Goal: Task Accomplishment & Management: Manage account settings

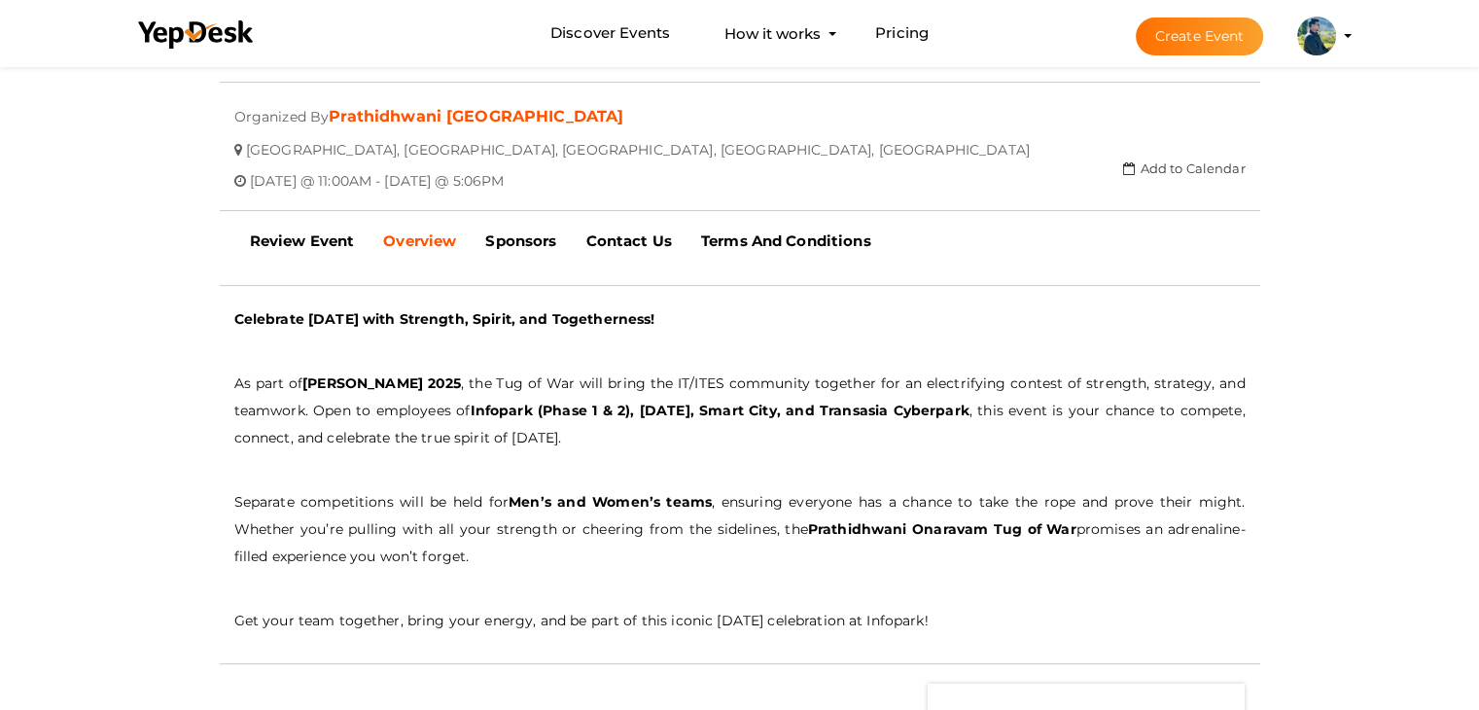
scroll to position [389, 0]
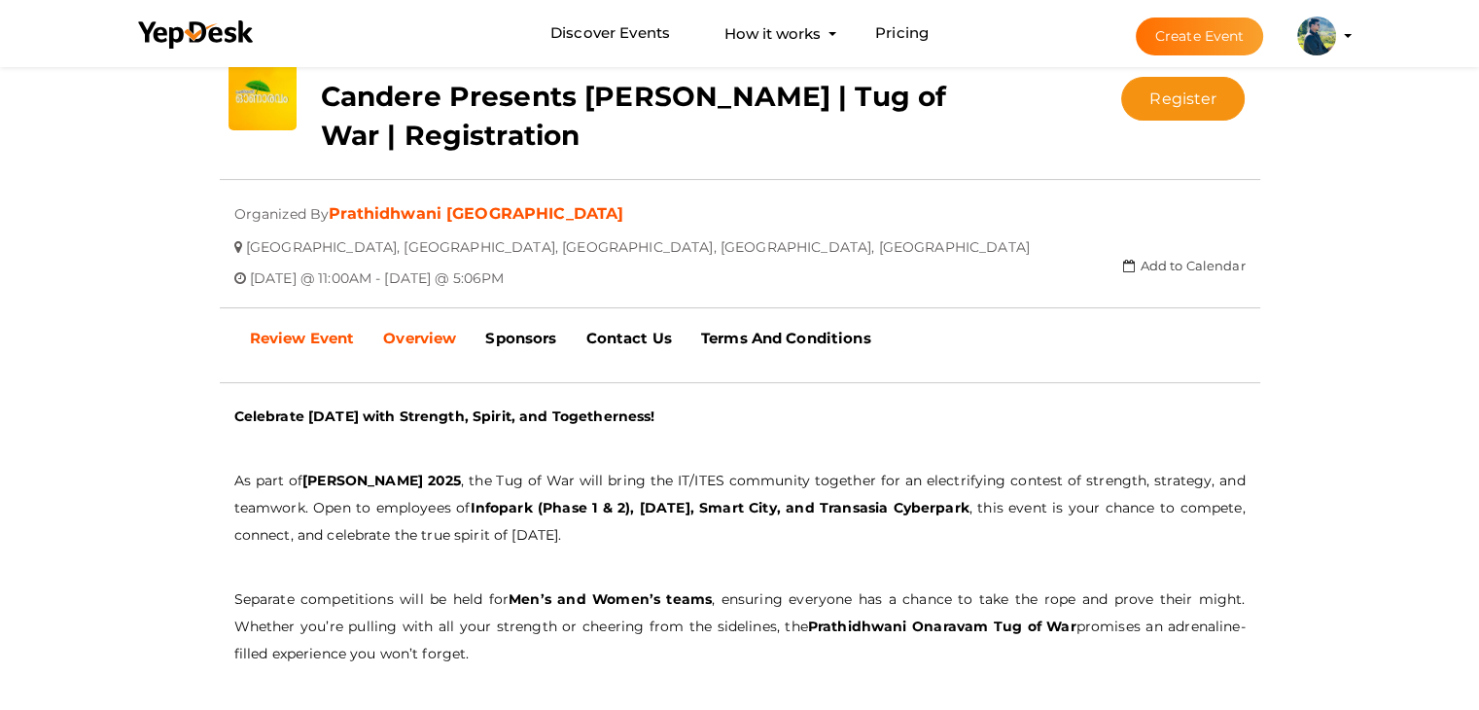
click at [318, 339] on b "Review Event" at bounding box center [302, 338] width 105 height 18
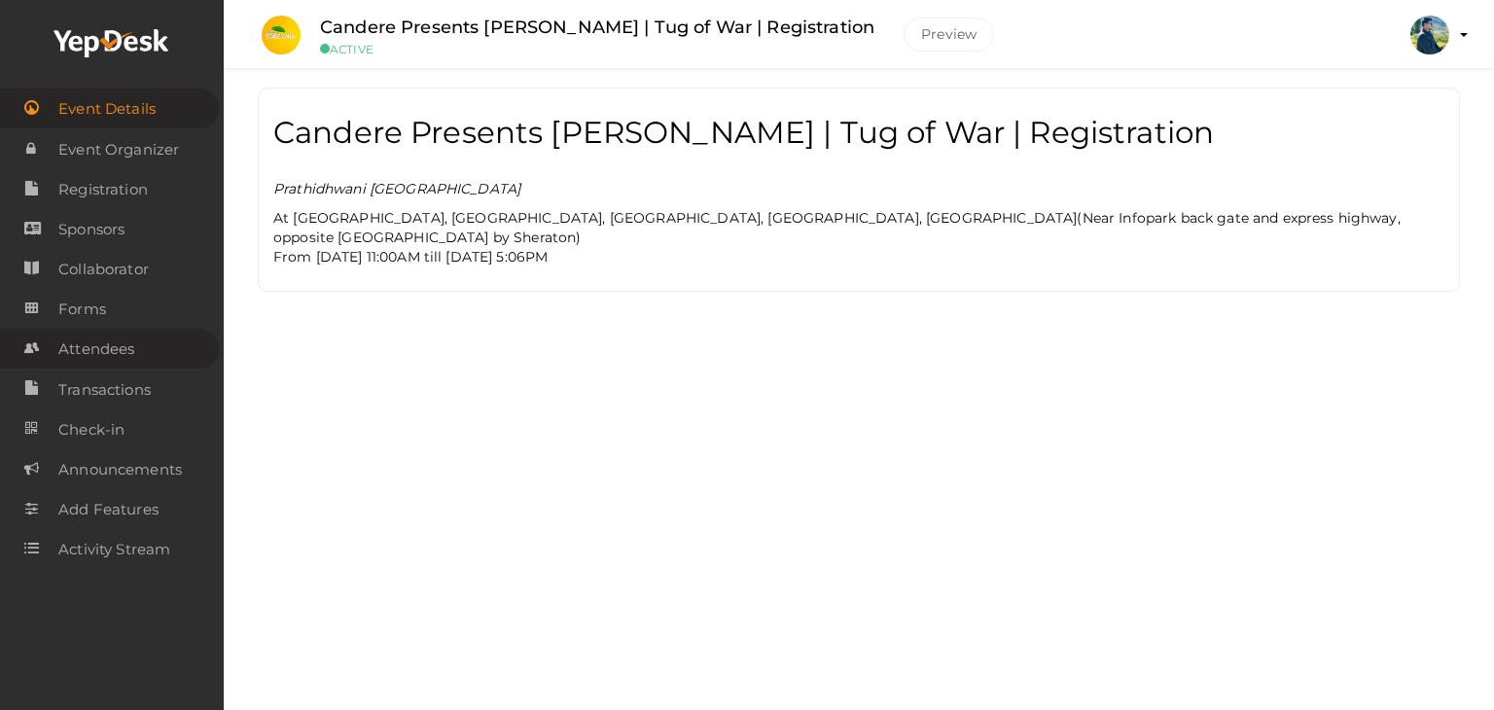
click at [113, 352] on span "Attendees" at bounding box center [96, 349] width 76 height 39
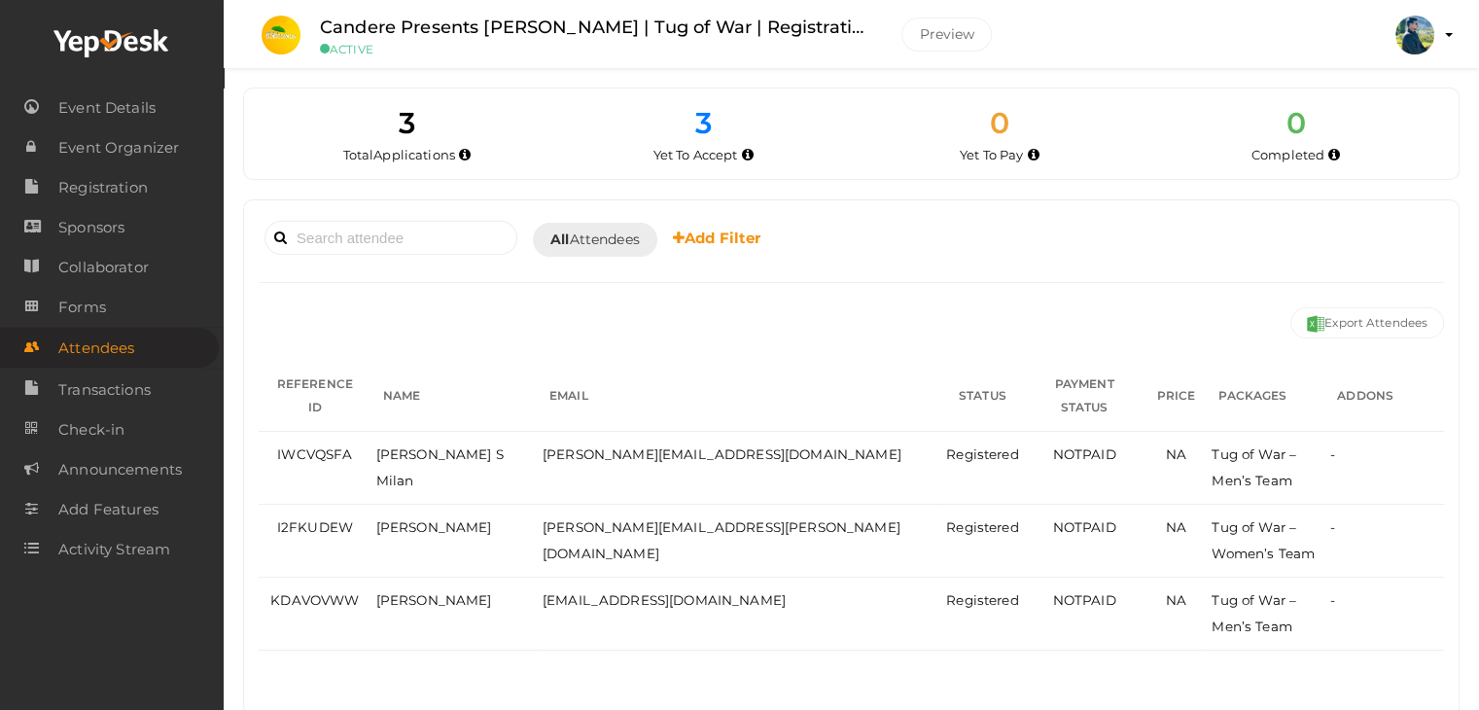
click at [716, 145] on div "Yet To Accept" at bounding box center [703, 154] width 267 height 19
click at [718, 159] on span "Yet To Accept" at bounding box center [696, 155] width 85 height 16
click at [839, 159] on div "3 Yet To Accept" at bounding box center [703, 133] width 297 height 61
click at [437, 155] on span "Applications" at bounding box center [414, 155] width 82 height 16
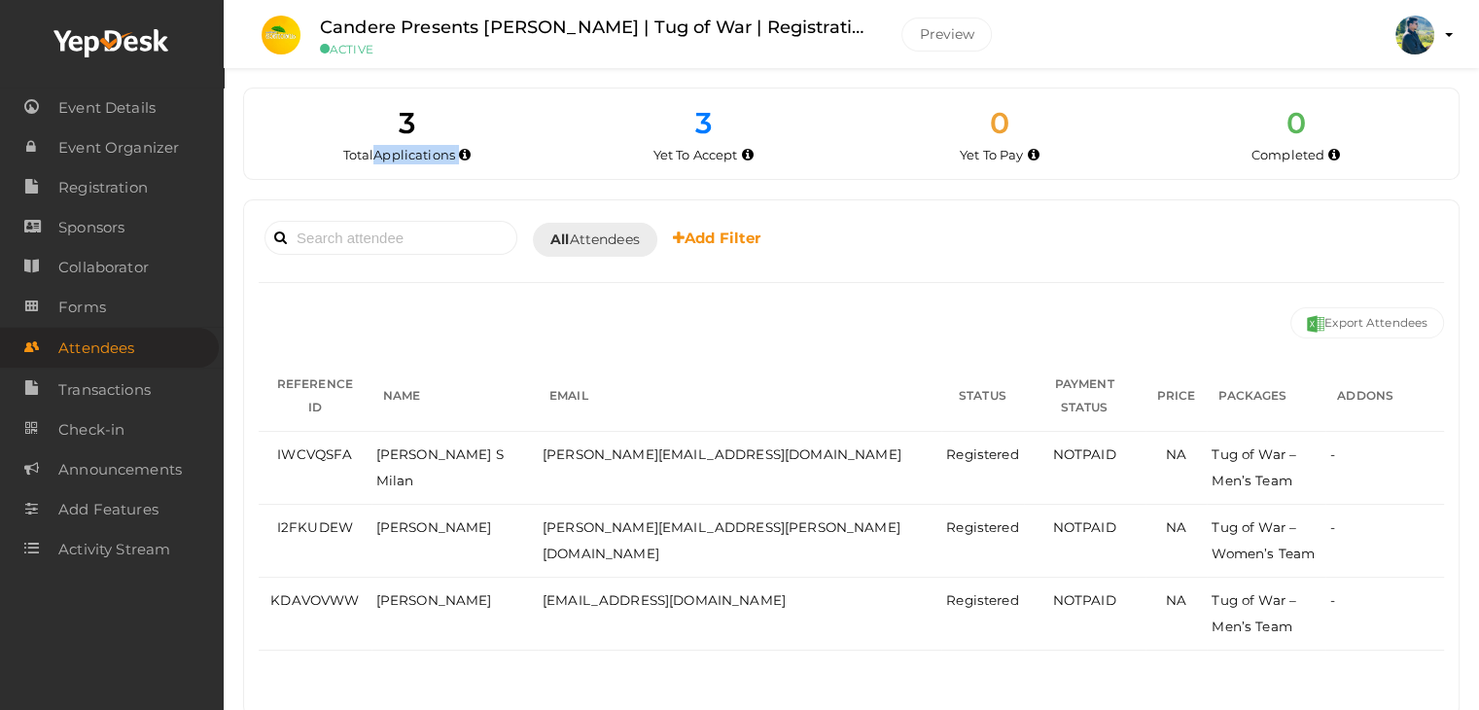
click at [437, 155] on span "Applications" at bounding box center [414, 155] width 82 height 16
click at [700, 153] on span "Yet To Accept" at bounding box center [696, 155] width 85 height 16
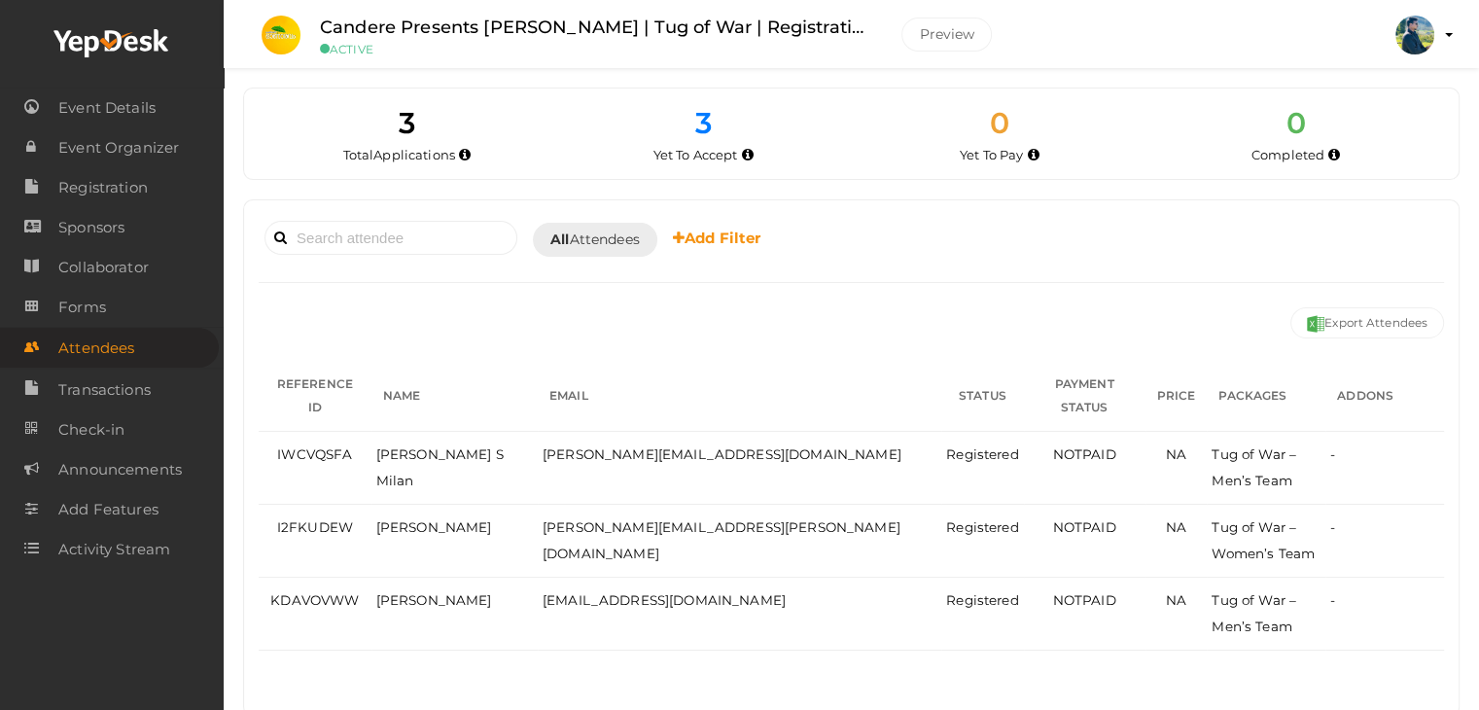
click at [742, 130] on div "3 Yet To Accept" at bounding box center [703, 133] width 297 height 61
click at [772, 29] on label "Candere Presents Prathidhwani Onaravam | Tug of War | Registration" at bounding box center [596, 28] width 552 height 28
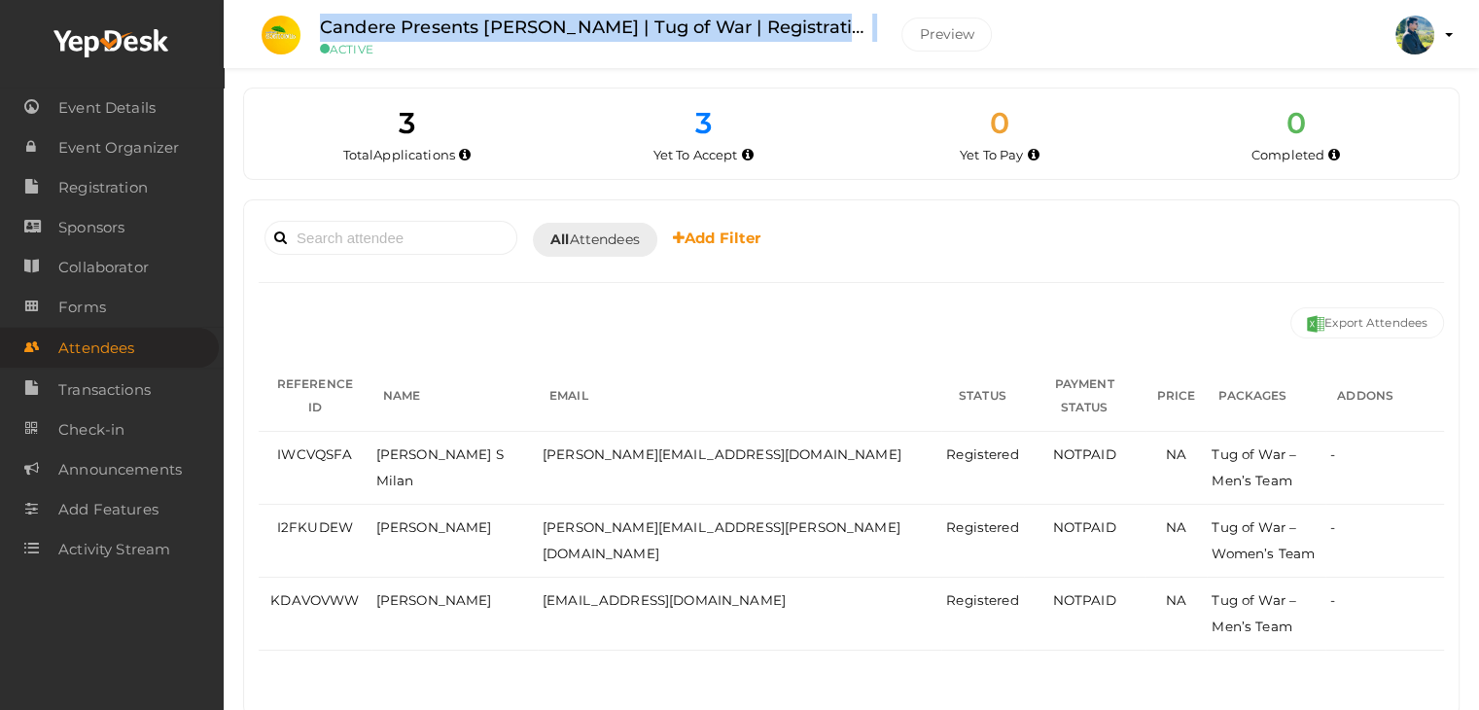
click at [772, 29] on label "Candere Presents Prathidhwani Onaravam | Tug of War | Registration" at bounding box center [596, 28] width 552 height 28
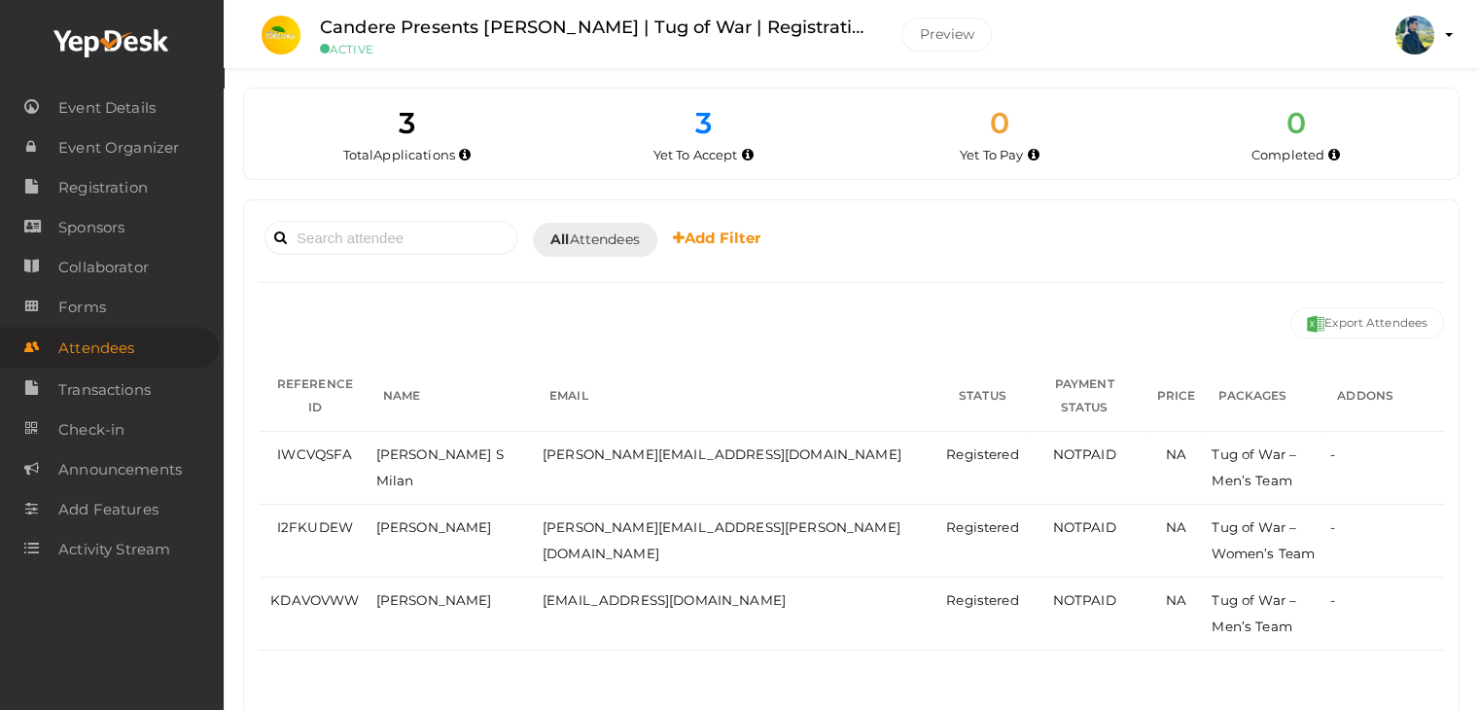
click at [741, 28] on label "Candere Presents Prathidhwani Onaravam | Tug of War | Registration" at bounding box center [596, 28] width 552 height 28
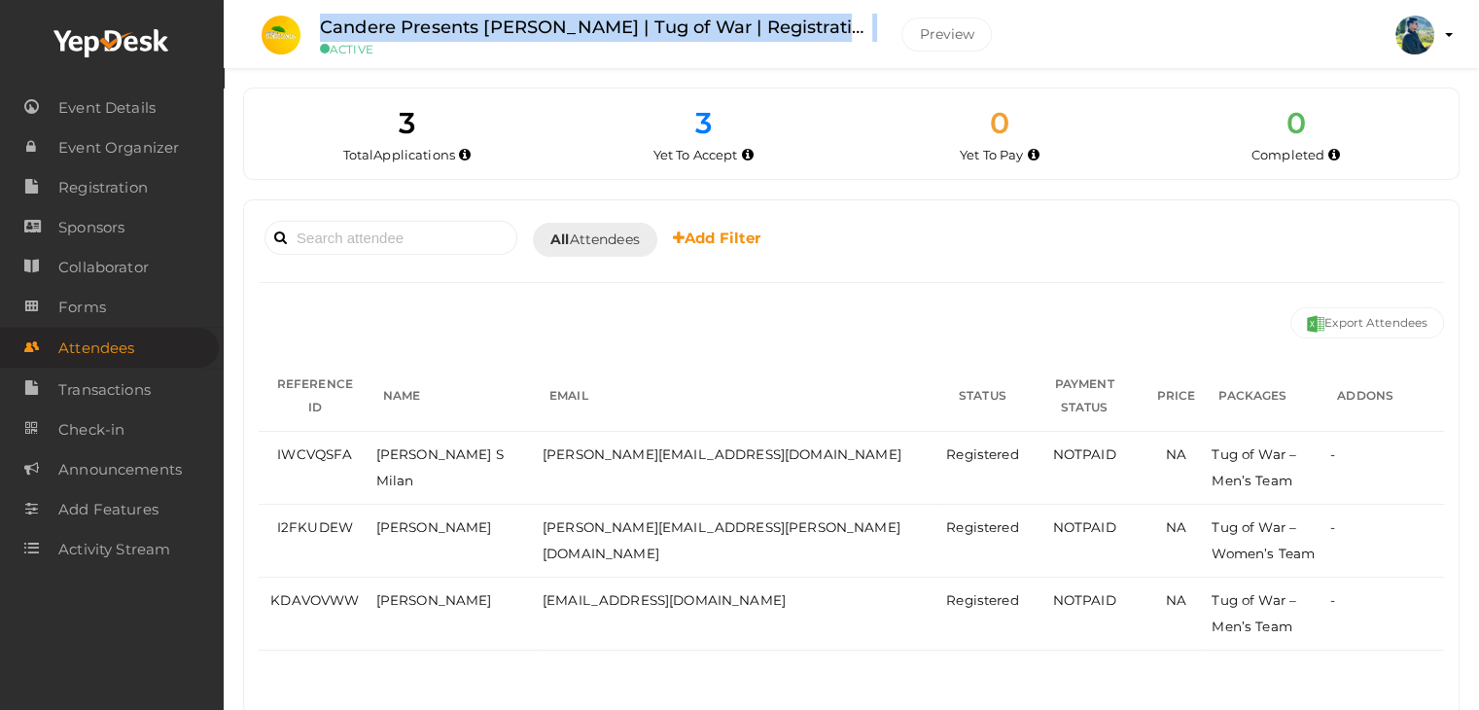
click at [741, 28] on label "Candere Presents Prathidhwani Onaravam | Tug of War | Registration" at bounding box center [596, 28] width 552 height 28
click at [747, 21] on label "Candere Presents Prathidhwani Onaravam | Tug of War | Registration" at bounding box center [596, 28] width 552 height 28
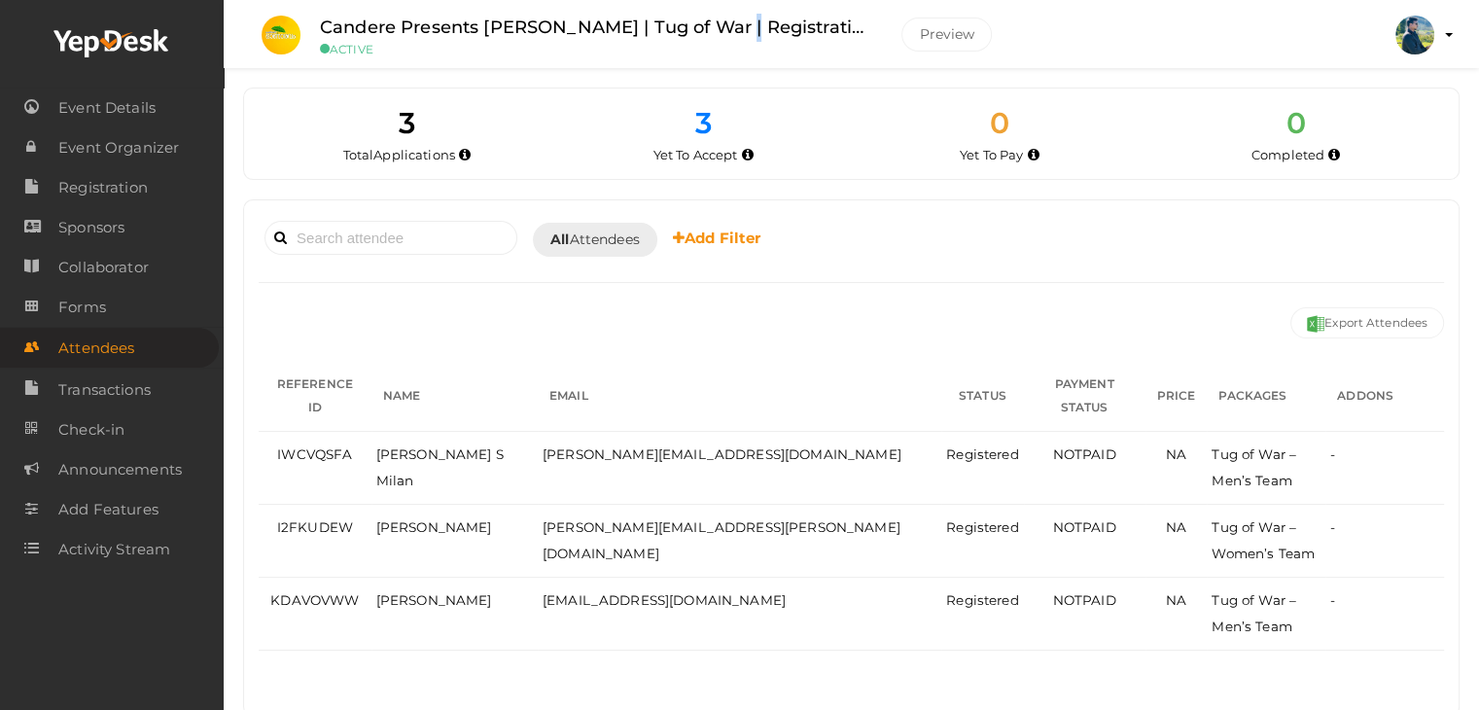
click at [747, 21] on label "Candere Presents Prathidhwani Onaravam | Tug of War | Registration" at bounding box center [596, 28] width 552 height 28
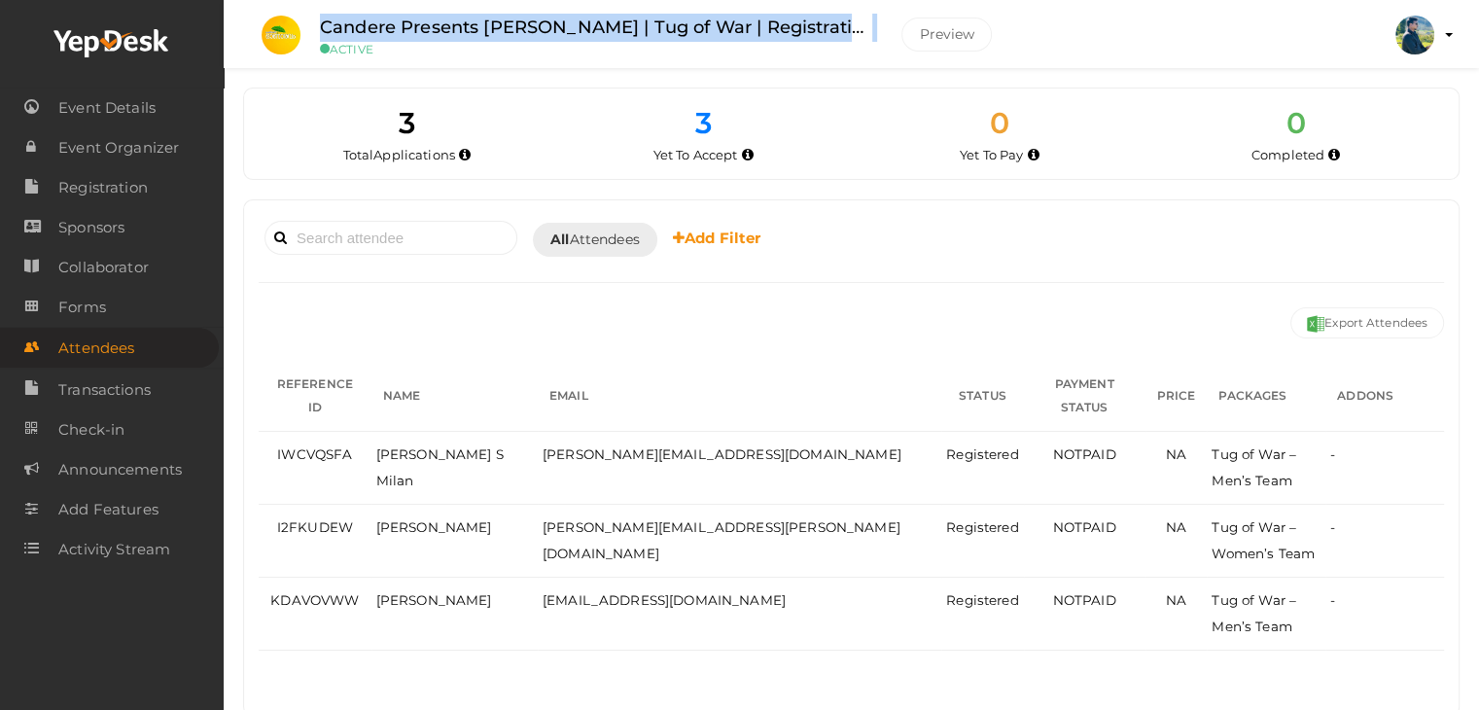
click at [747, 21] on label "Candere Presents Prathidhwani Onaravam | Tug of War | Registration" at bounding box center [596, 28] width 552 height 28
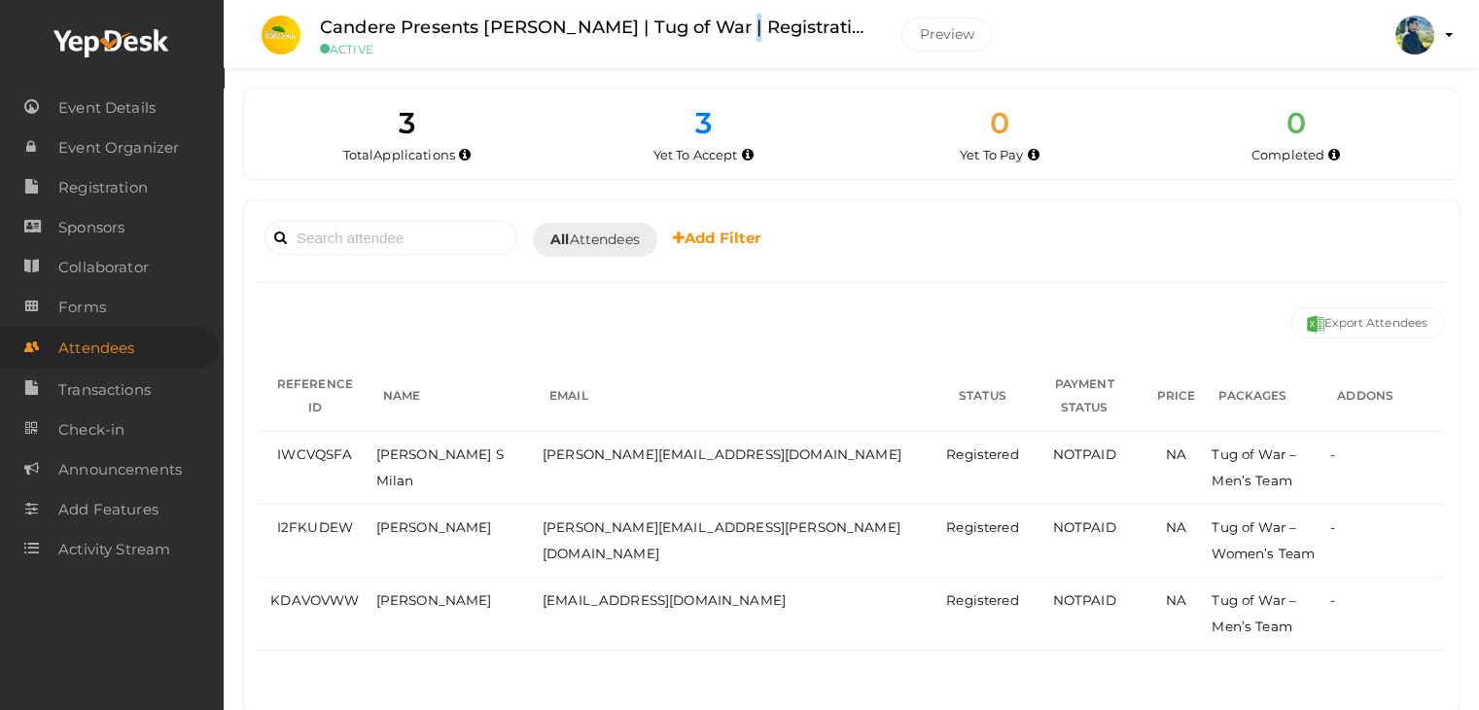
click at [747, 21] on label "Candere Presents Prathidhwani Onaravam | Tug of War | Registration" at bounding box center [596, 28] width 552 height 28
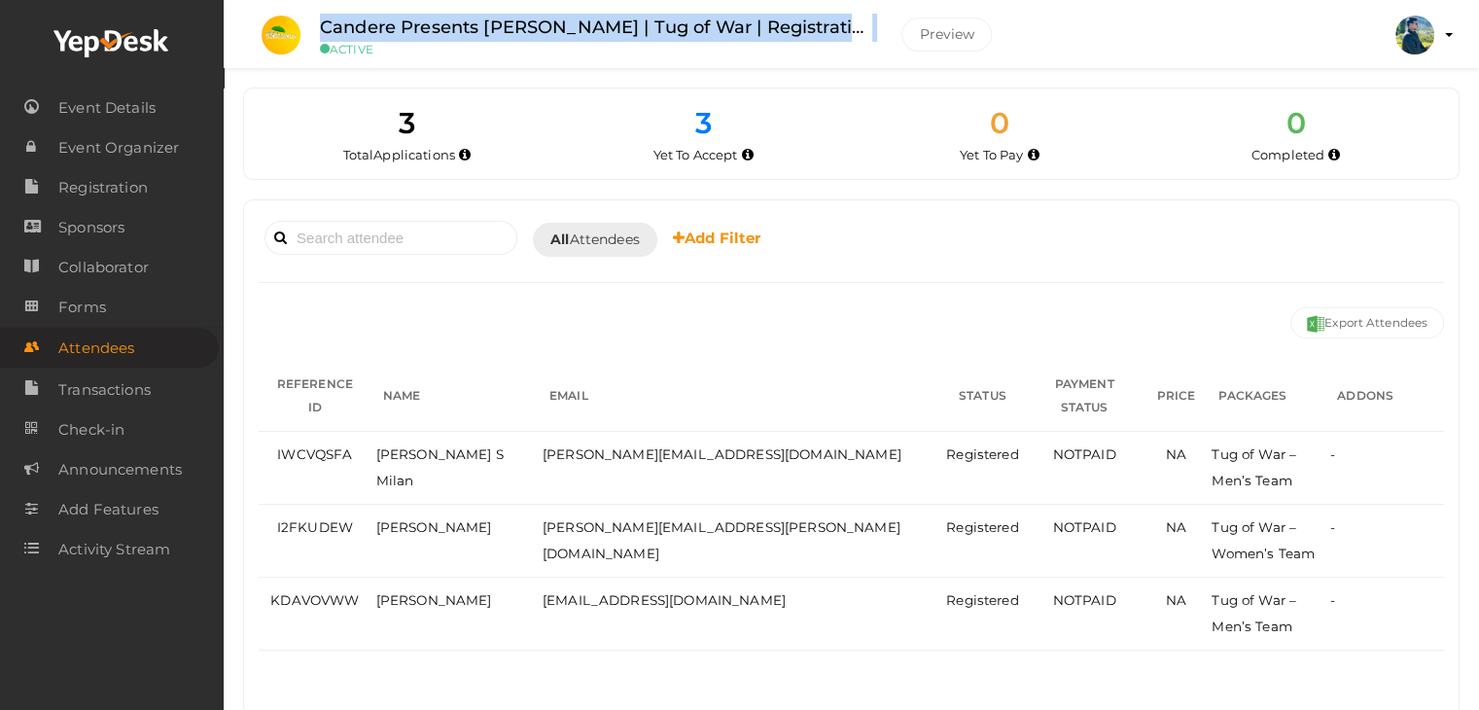
click at [747, 21] on label "Candere Presents Prathidhwani Onaravam | Tug of War | Registration" at bounding box center [596, 28] width 552 height 28
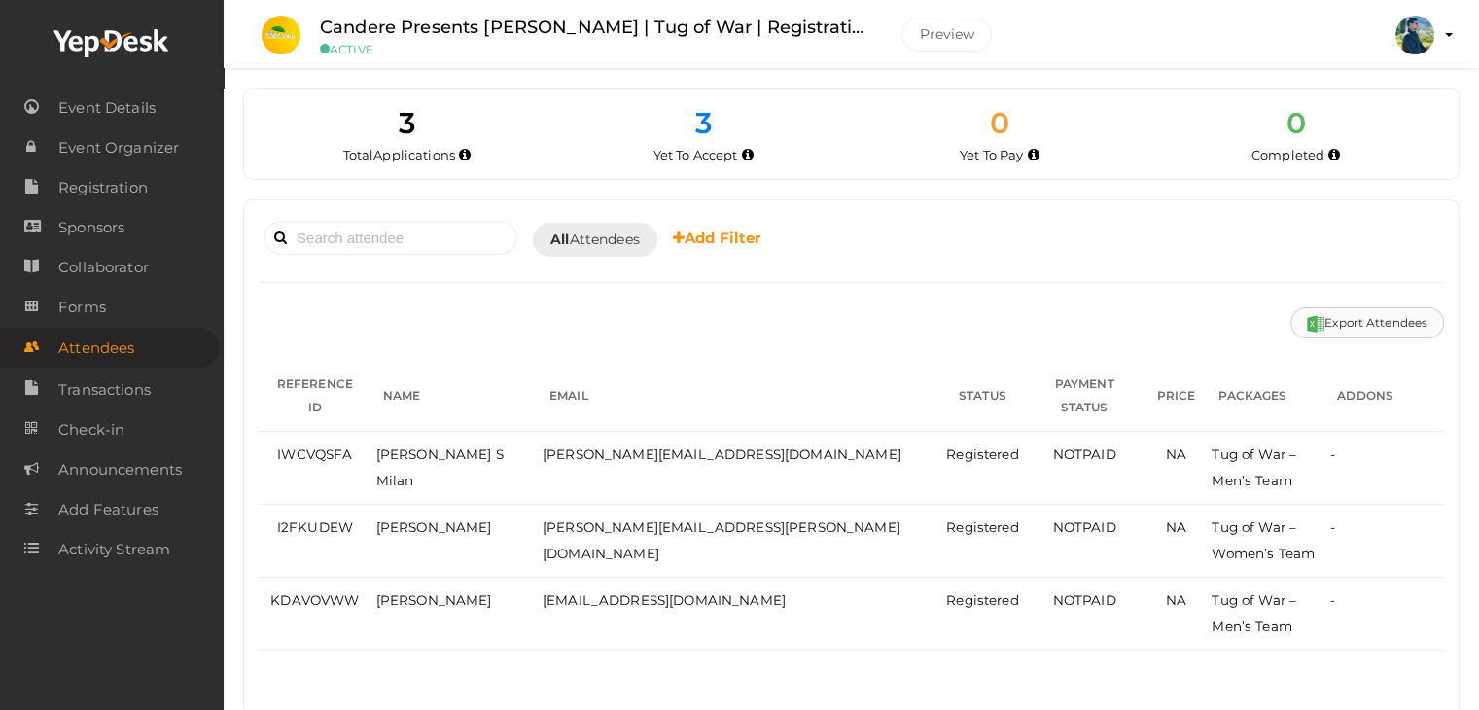
click at [1345, 319] on button "Export Attendees" at bounding box center [1368, 322] width 154 height 31
